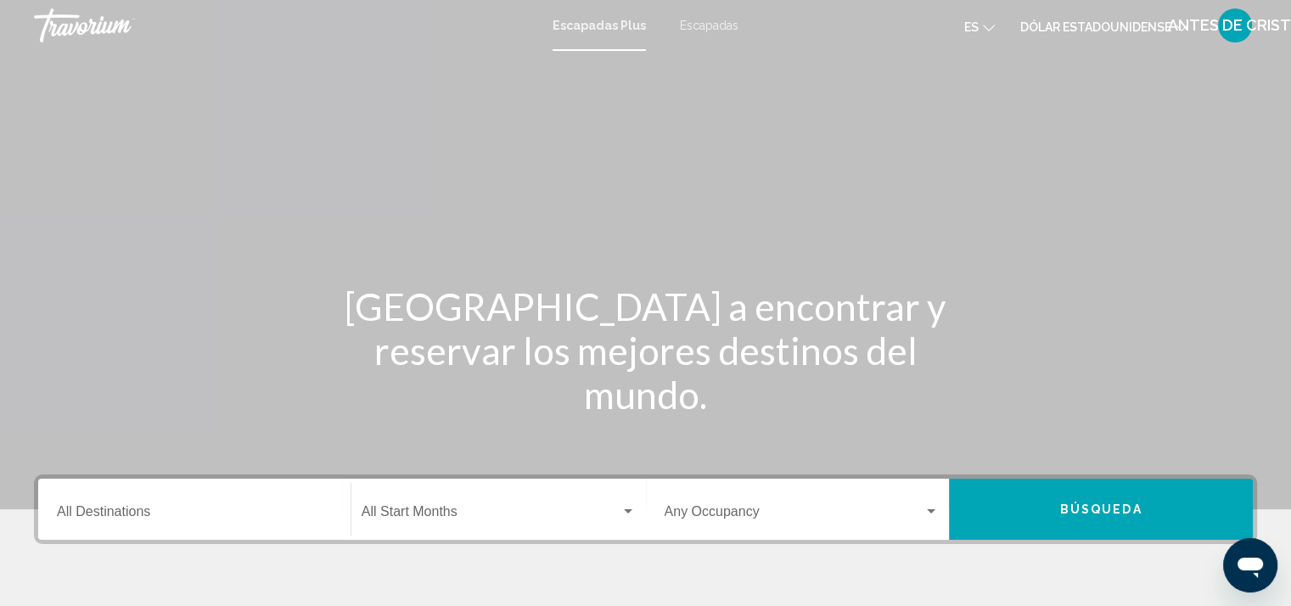
click at [720, 17] on div "Escapadas Plus Escapadas es English Español Français Italiano Português русский…" at bounding box center [645, 26] width 1291 height 36
click at [702, 22] on font "Escapadas" at bounding box center [709, 26] width 59 height 14
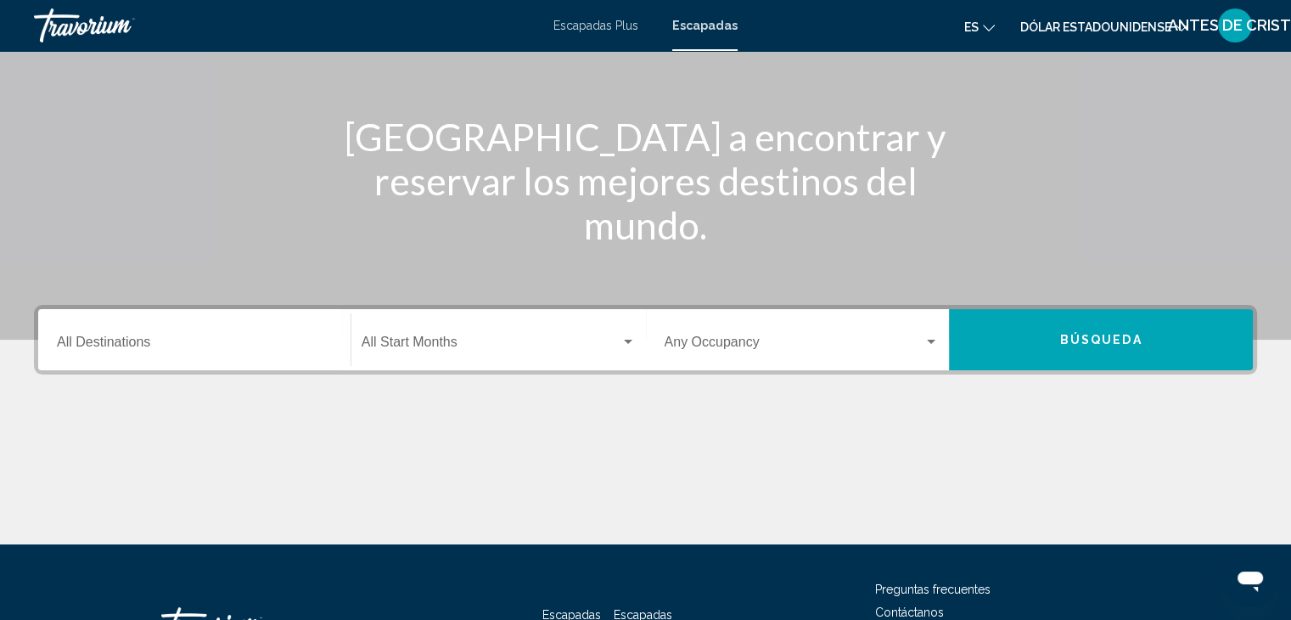
scroll to position [170, 0]
click at [143, 347] on input "Destination All Destinations" at bounding box center [194, 345] width 275 height 15
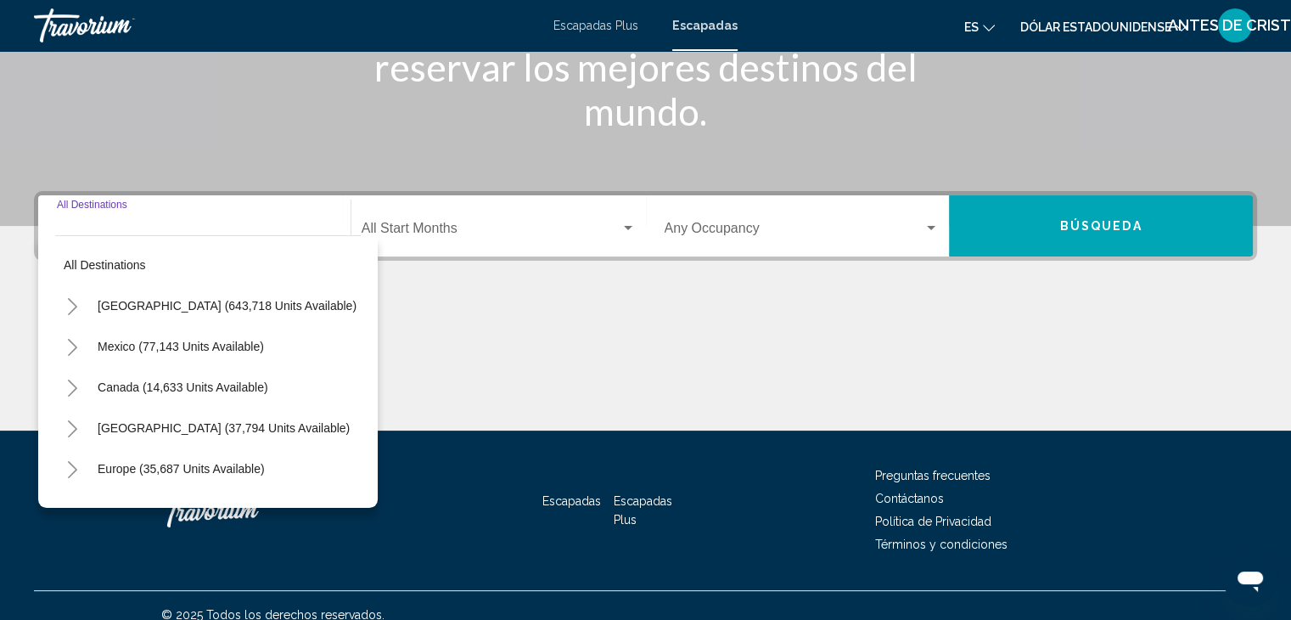
scroll to position [302, 0]
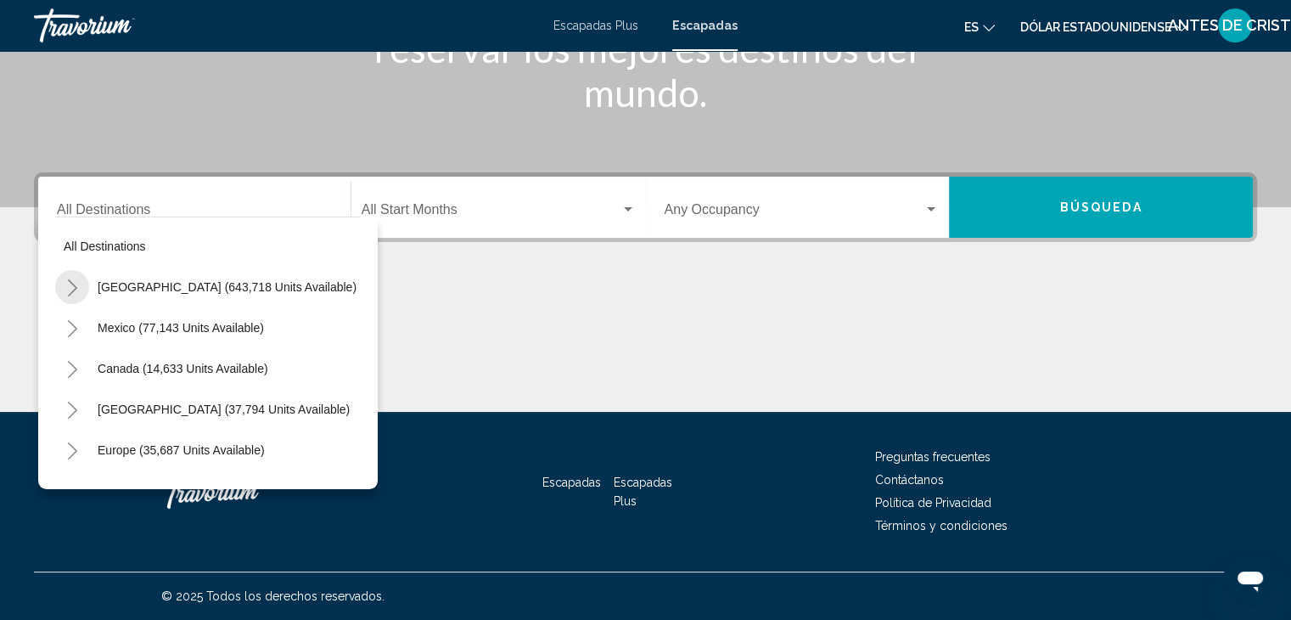
click at [73, 284] on icon "Toggle United States (643,718 units available)" at bounding box center [72, 287] width 13 height 17
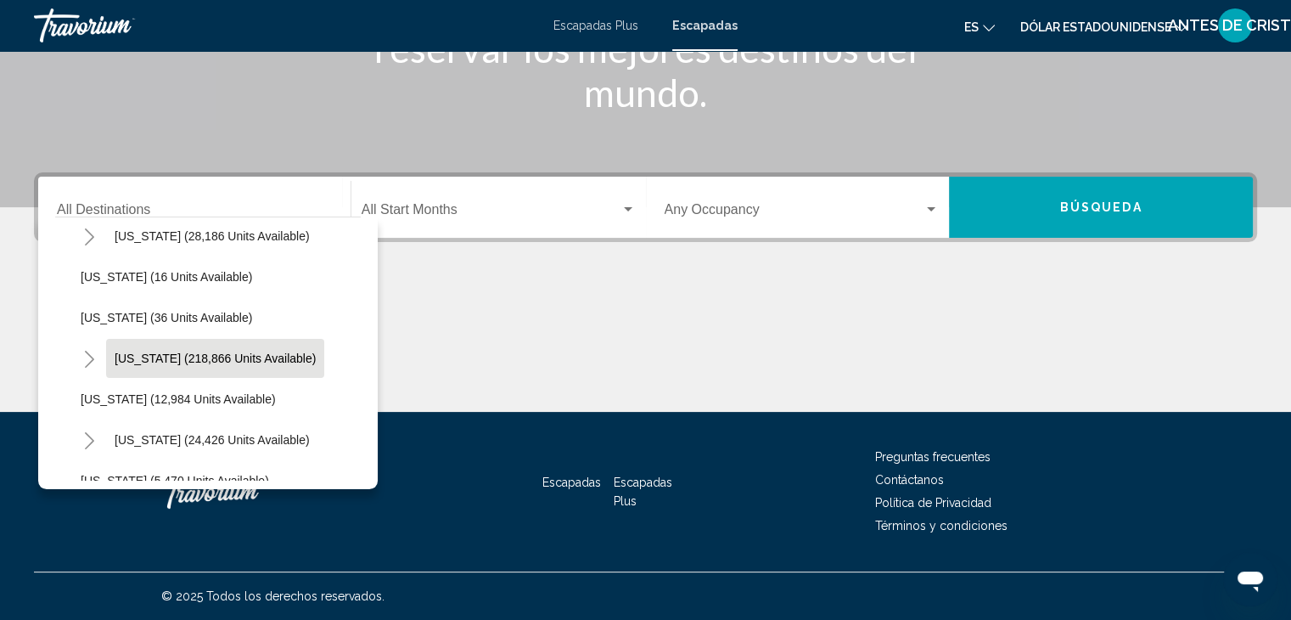
scroll to position [340, 0]
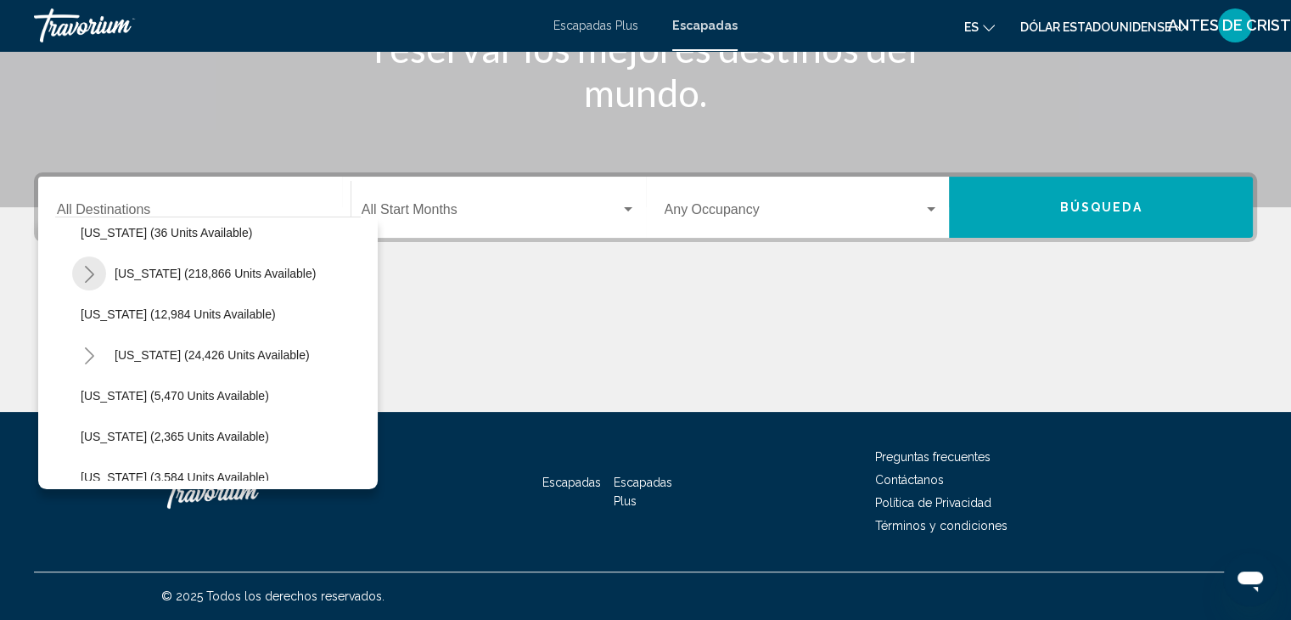
click at [86, 270] on icon "Toggle Florida (218,866 units available)" at bounding box center [89, 274] width 13 height 17
click at [159, 314] on span "[GEOGRAPHIC_DATA] (86,837 units available)" at bounding box center [224, 314] width 252 height 14
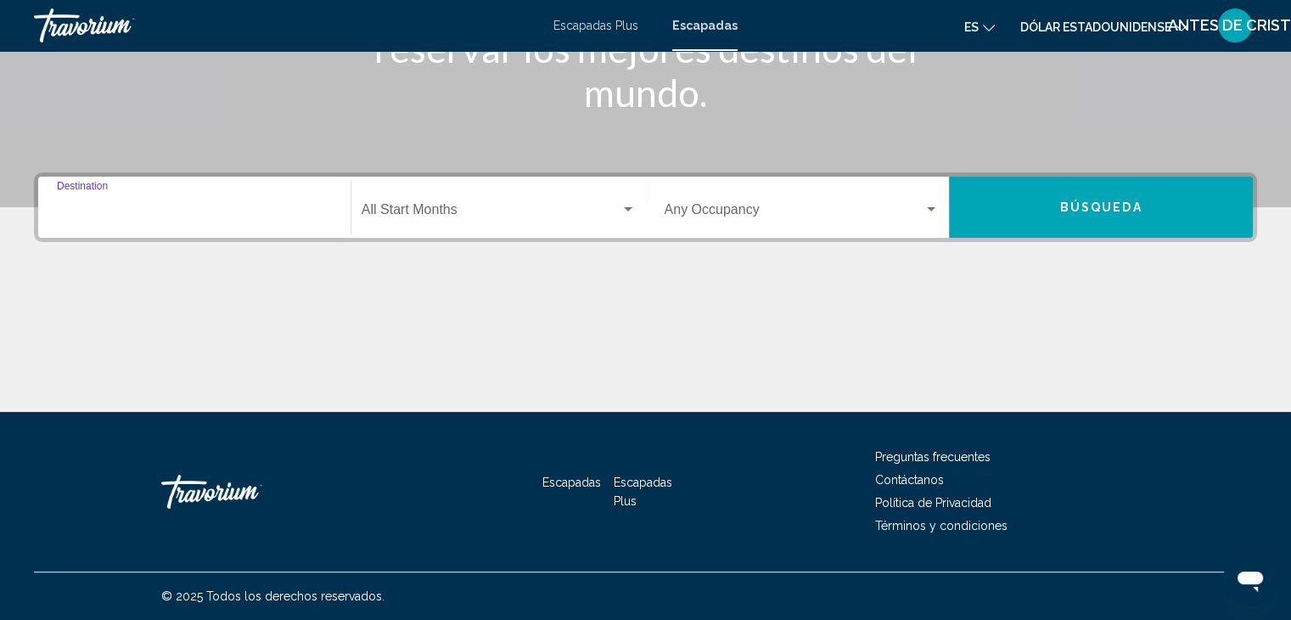
type input "**********"
click at [623, 211] on div "Search widget" at bounding box center [628, 210] width 15 height 14
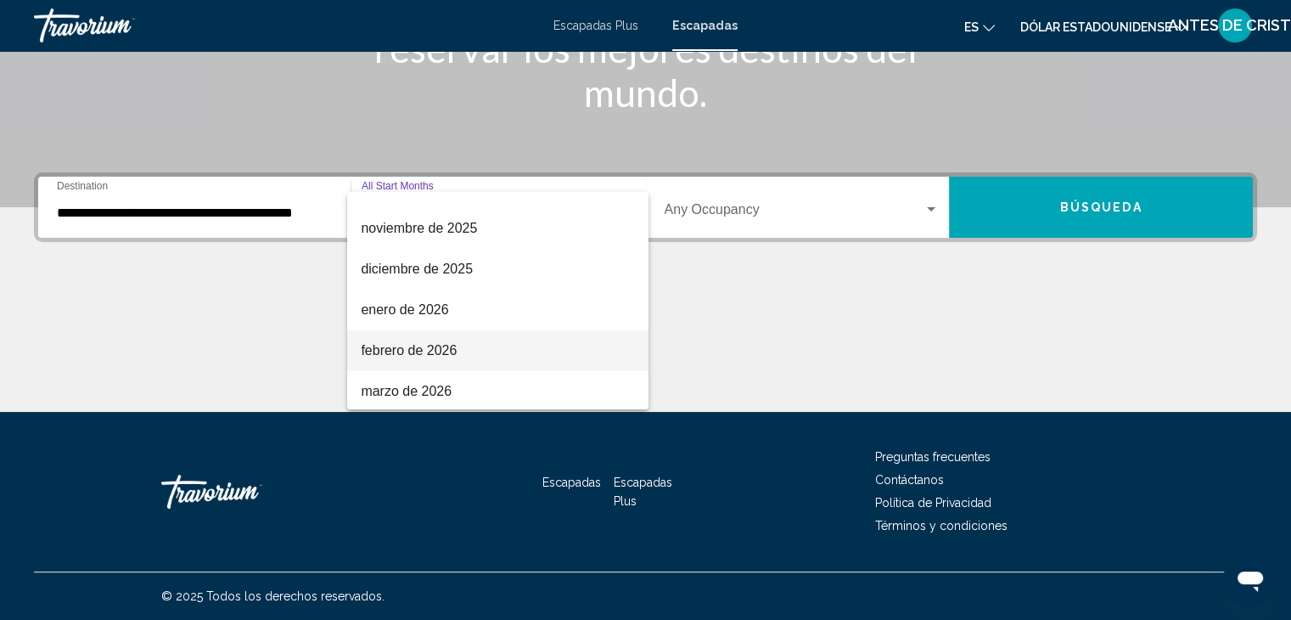
scroll to position [85, 0]
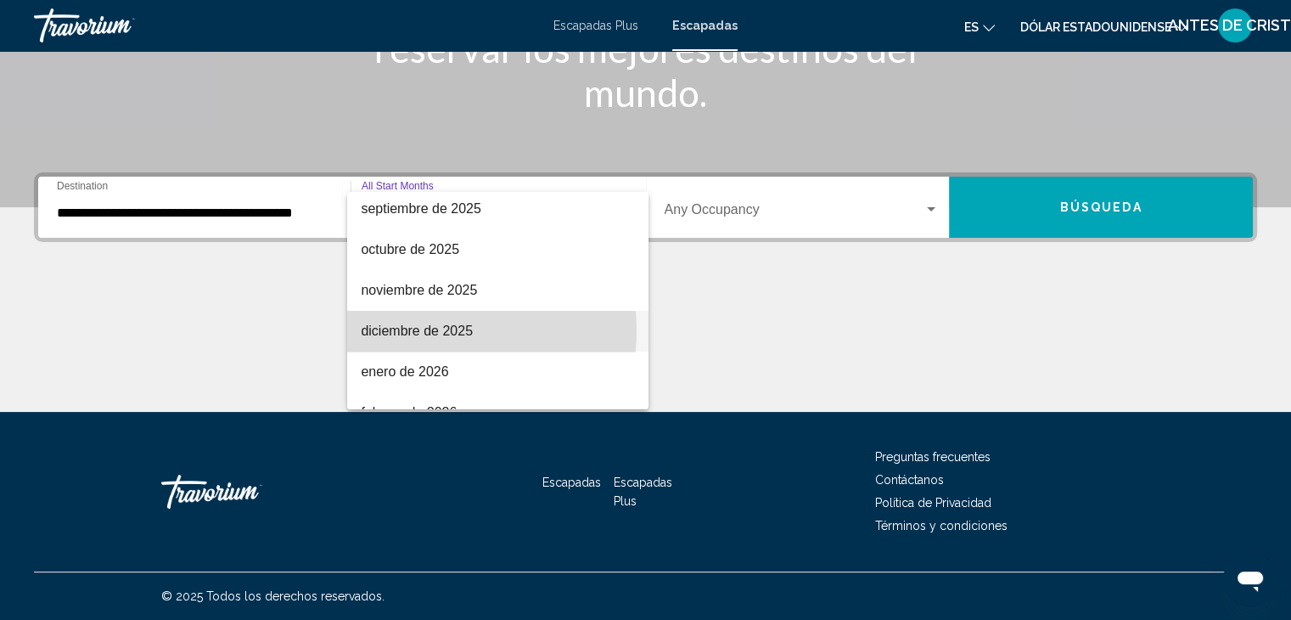
click at [415, 329] on font "diciembre de 2025" at bounding box center [417, 330] width 112 height 14
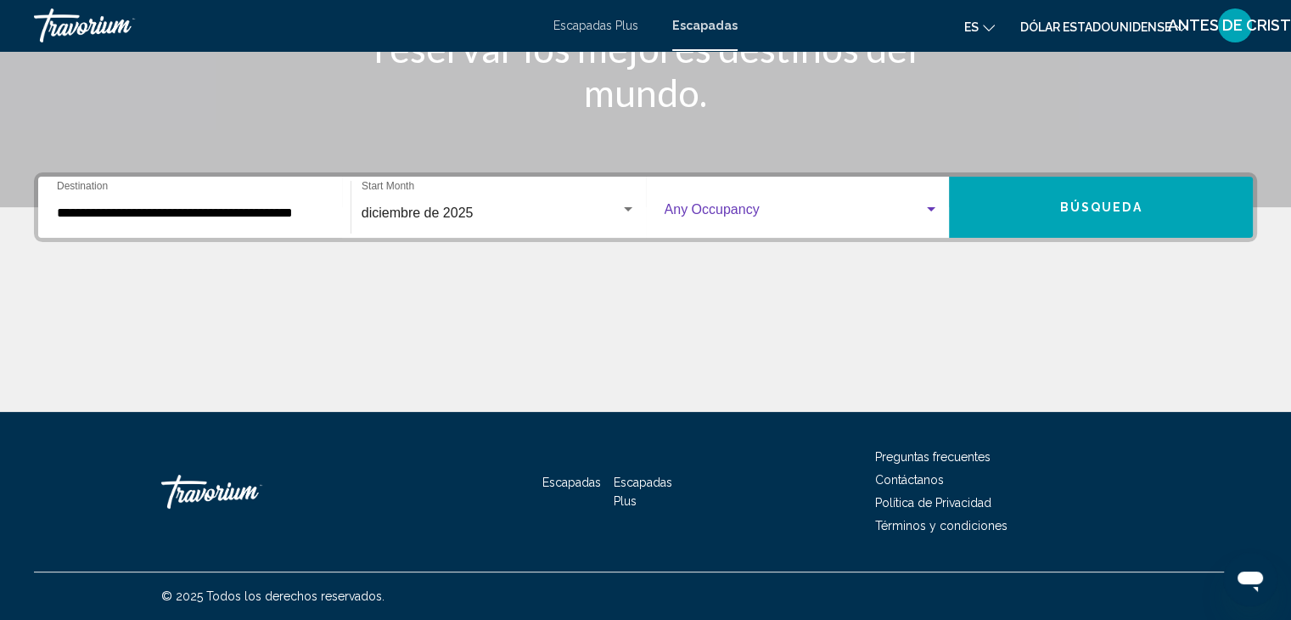
click at [929, 207] on div "Search widget" at bounding box center [931, 209] width 8 height 4
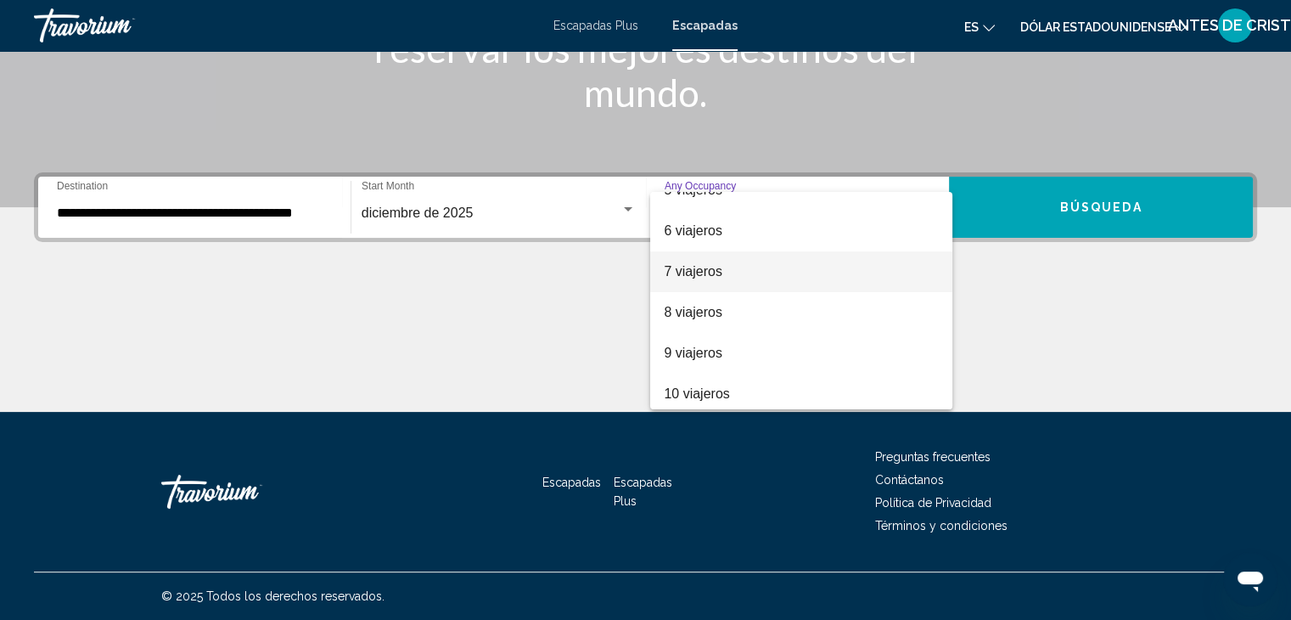
scroll to position [190, 0]
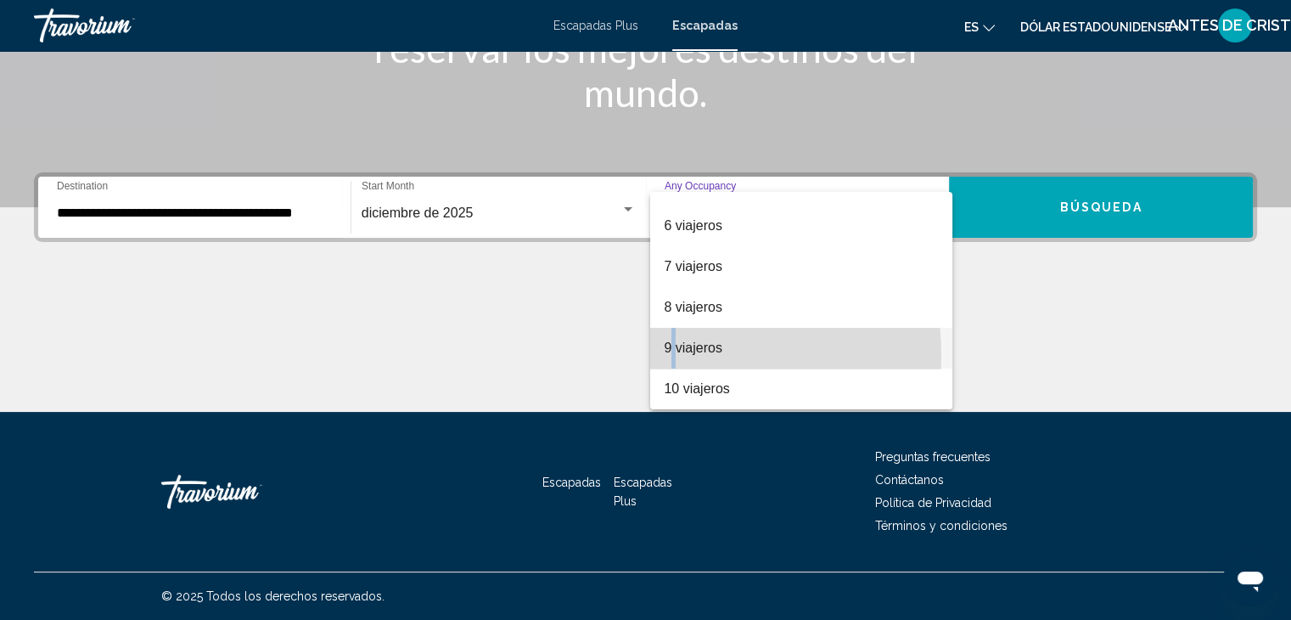
click at [672, 356] on span "9 viajeros" at bounding box center [801, 348] width 275 height 41
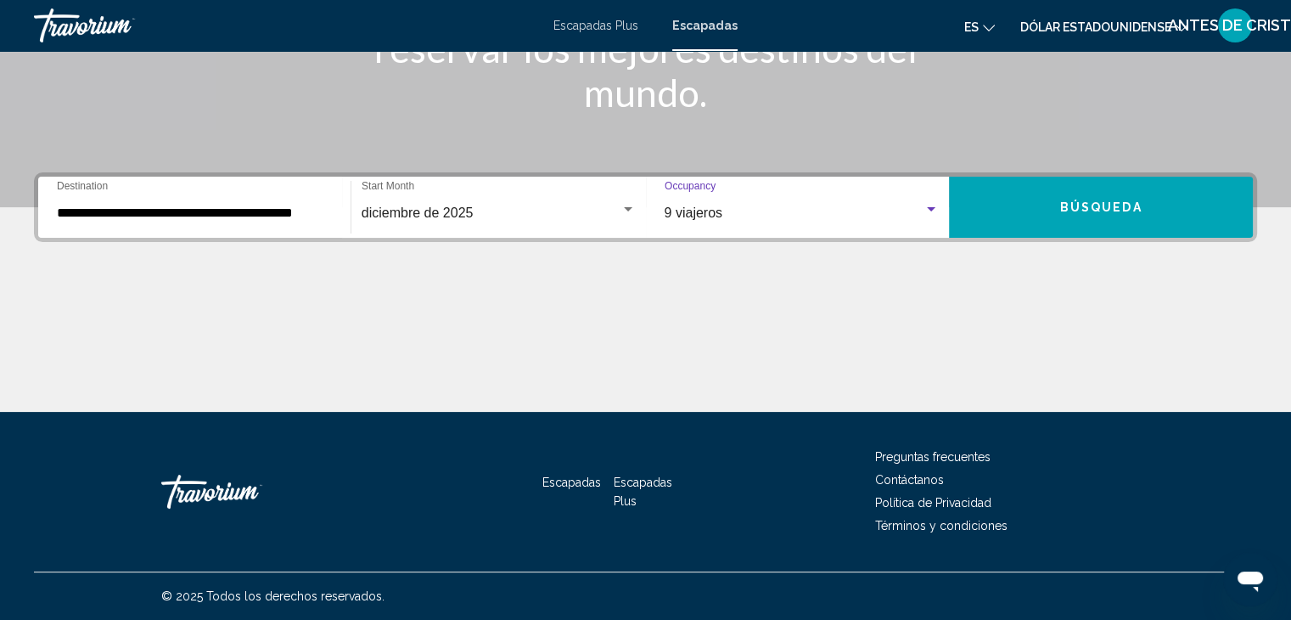
click at [1085, 204] on span "Búsqueda" at bounding box center [1101, 208] width 82 height 14
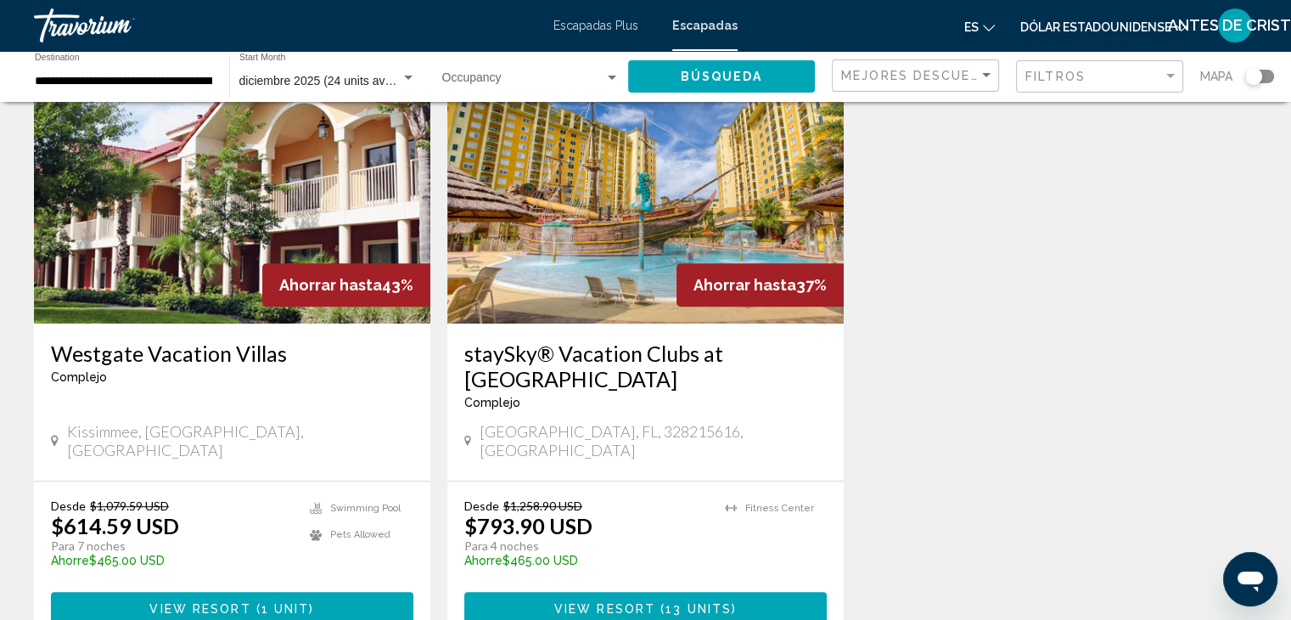
scroll to position [786, 0]
